Goal: Transaction & Acquisition: Purchase product/service

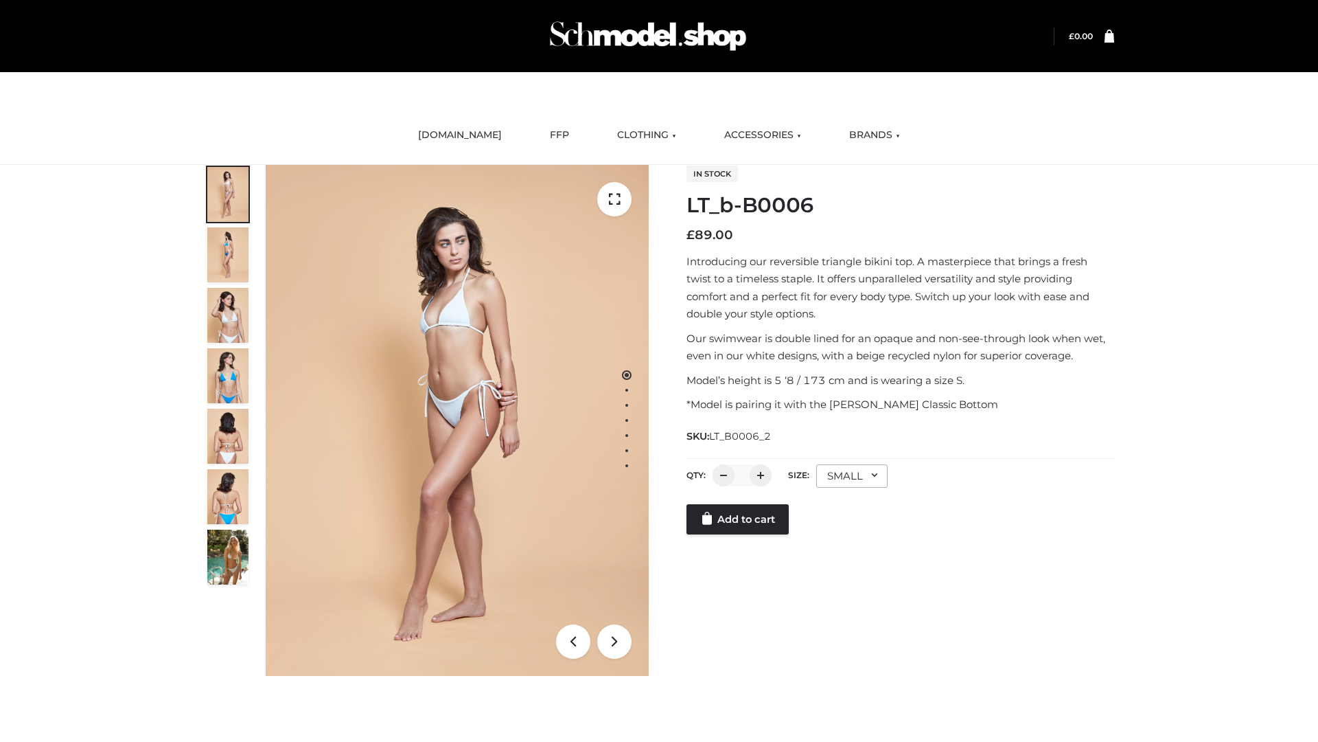
click at [739, 519] on link "Add to cart" at bounding box center [738, 519] width 102 height 30
